Goal: Task Accomplishment & Management: Manage account settings

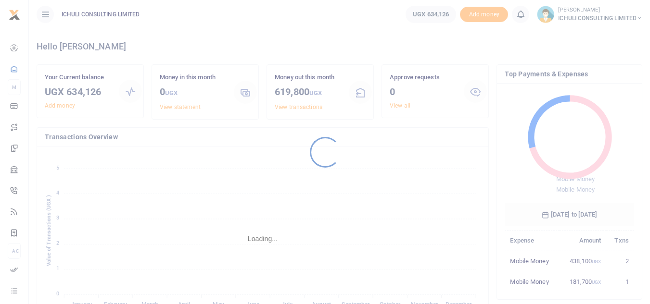
scroll to position [8, 8]
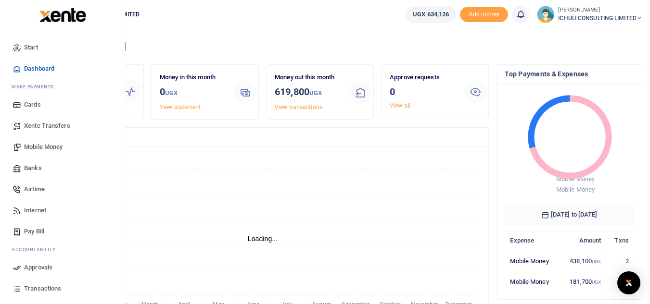
click at [41, 147] on span "Mobile Money" at bounding box center [43, 147] width 38 height 10
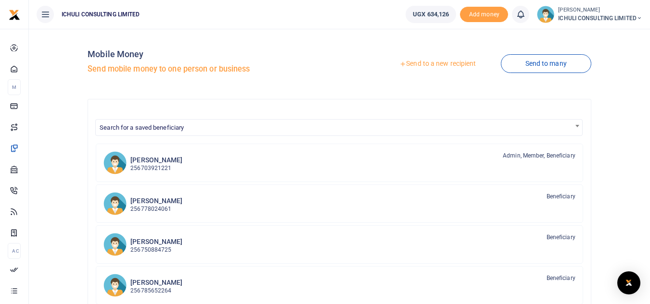
click at [411, 64] on link "Send to a new recipient" at bounding box center [438, 63] width 126 height 17
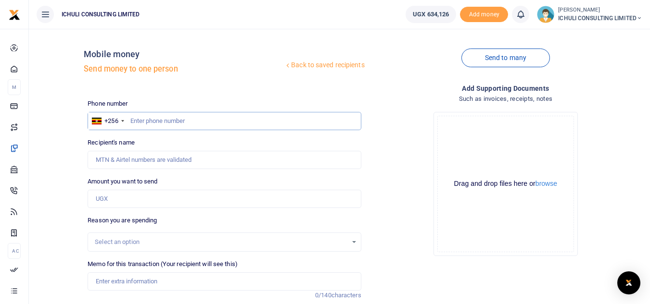
click at [204, 120] on input "text" at bounding box center [224, 121] width 273 height 18
type input "758710827"
click at [127, 197] on input "Amount you want to send" at bounding box center [224, 199] width 273 height 18
type input "2"
type input "Jonathan Mukisa"
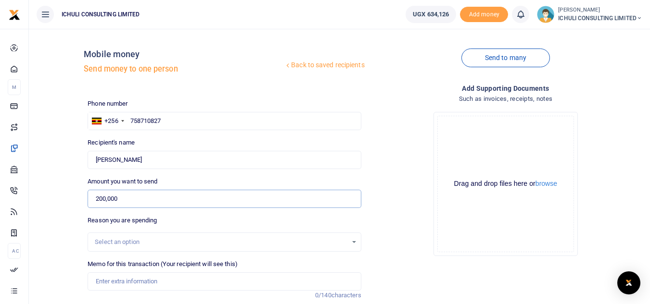
type input "200,000"
click at [110, 241] on div "Select an option" at bounding box center [221, 243] width 252 height 10
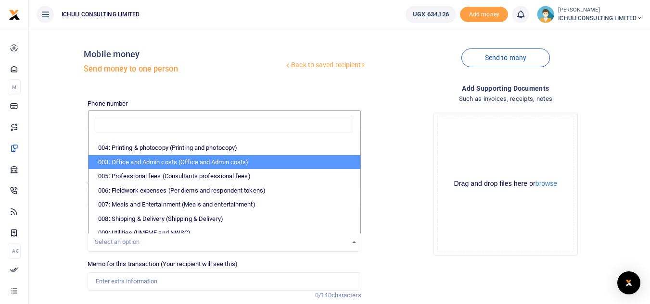
scroll to position [27, 0]
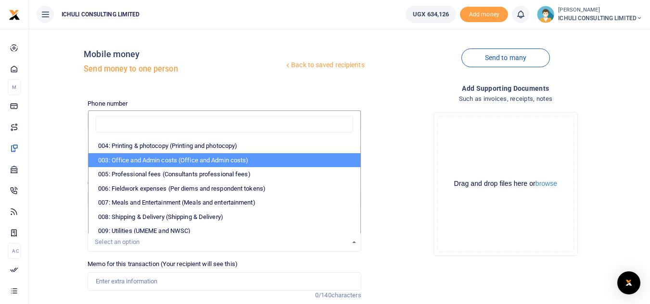
click at [272, 164] on li "003: Office and Admin costs (Office and Admin costs)" at bounding box center [224, 160] width 271 height 14
select select "64"
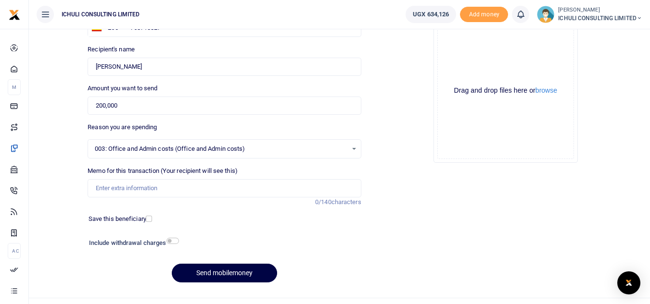
scroll to position [95, 0]
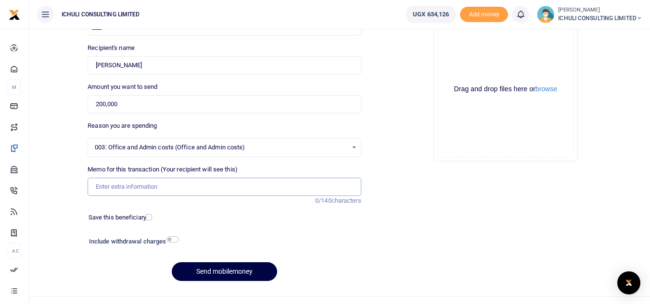
click at [181, 188] on input "Memo for this transaction (Your recipient will see this)" at bounding box center [224, 187] width 273 height 18
type input "Laptop battery"
click at [216, 273] on button "Send mobilemoney" at bounding box center [224, 272] width 105 height 19
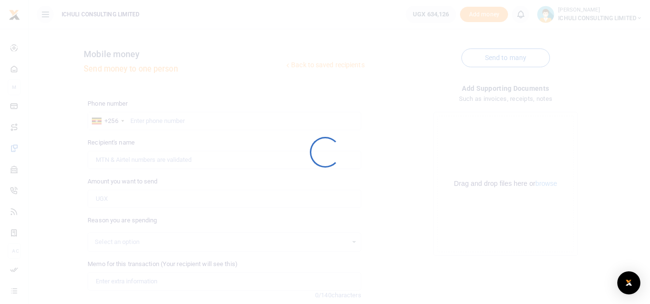
scroll to position [95, 0]
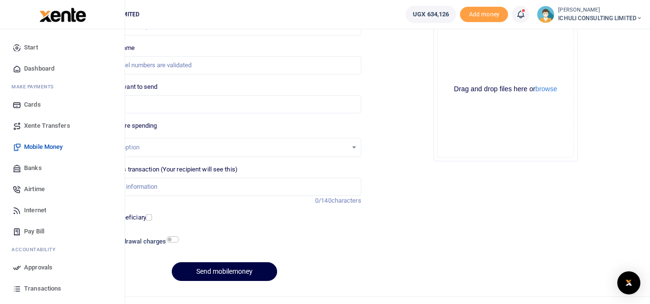
click at [41, 268] on span "Approvals" at bounding box center [38, 268] width 28 height 10
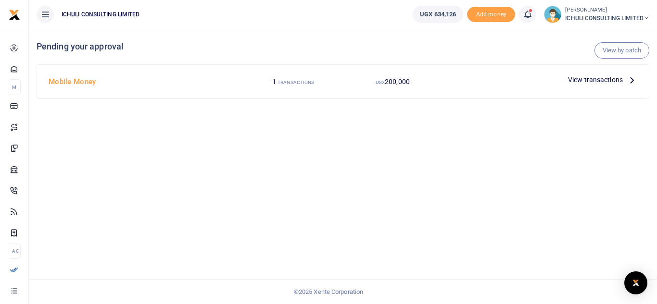
click at [631, 81] on icon at bounding box center [632, 80] width 11 height 11
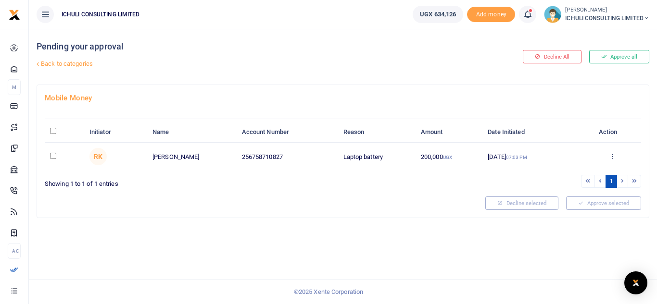
click at [51, 156] on input "checkbox" at bounding box center [53, 156] width 6 height 6
checkbox input "true"
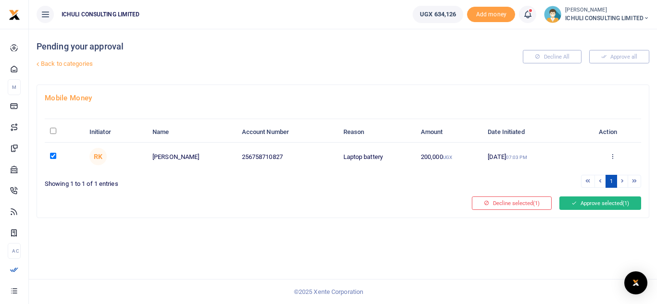
click at [611, 201] on button "Approve selected (1)" at bounding box center [600, 203] width 82 height 13
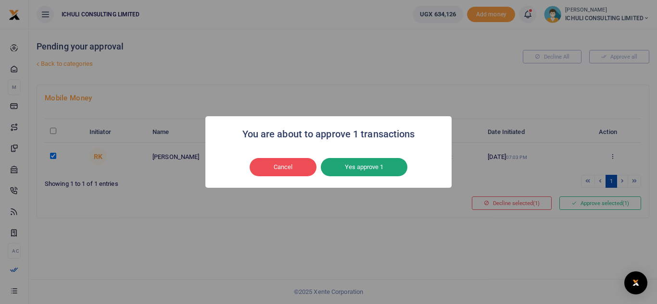
click at [369, 171] on button "Yes approve 1" at bounding box center [364, 167] width 87 height 18
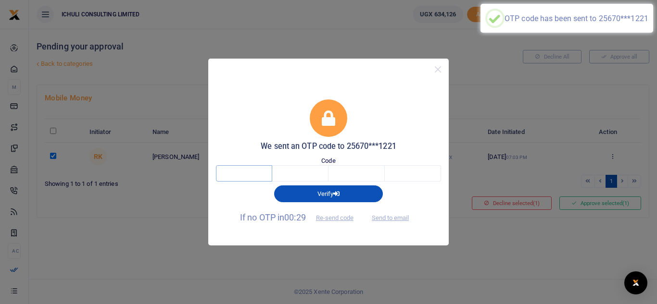
click at [259, 173] on input "text" at bounding box center [244, 173] width 56 height 16
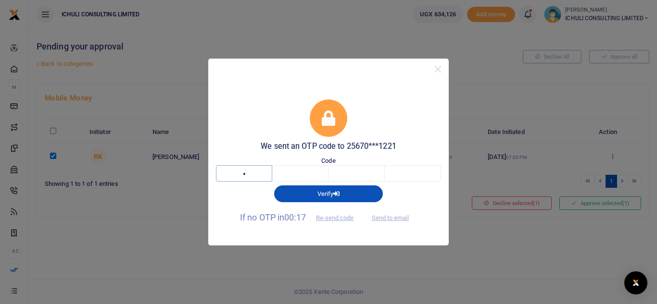
type input "9"
type input "1"
